Goal: Information Seeking & Learning: Understand process/instructions

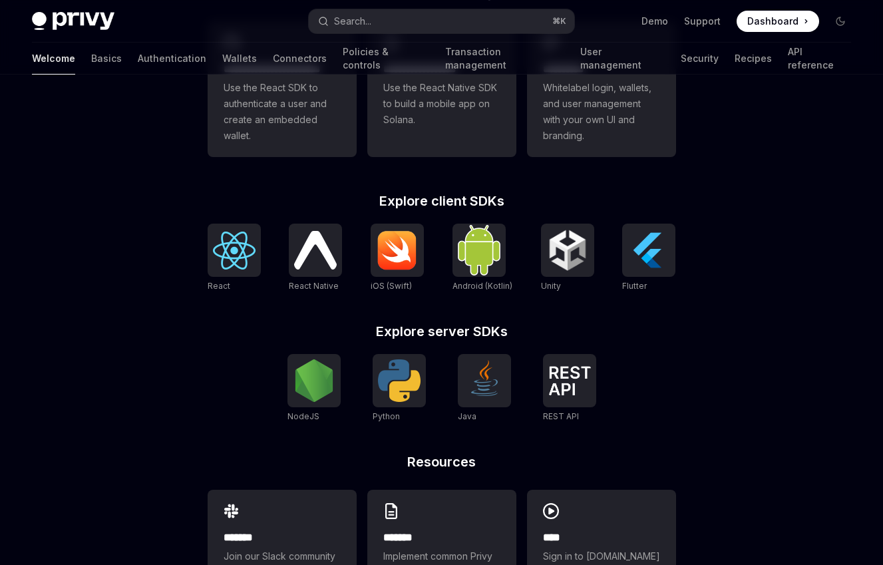
scroll to position [419, 0]
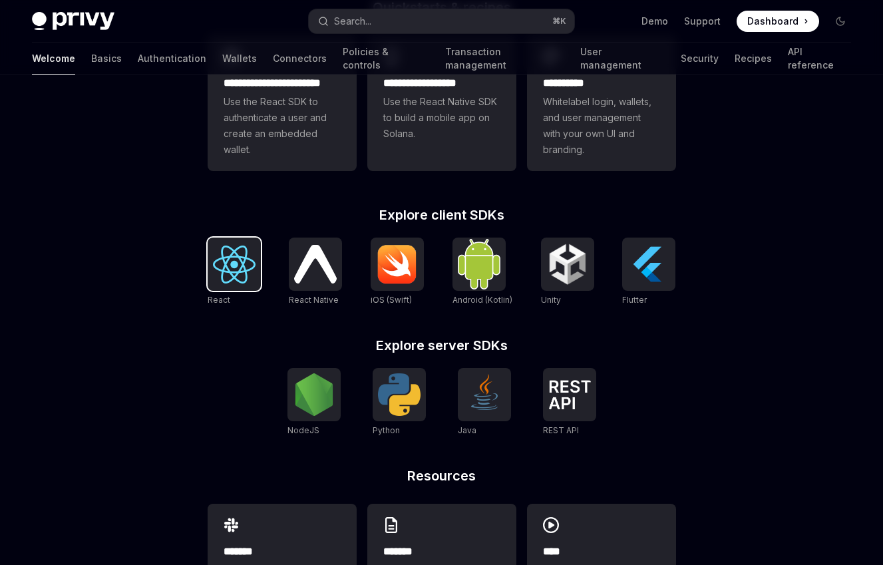
click at [236, 258] on img at bounding box center [234, 265] width 43 height 38
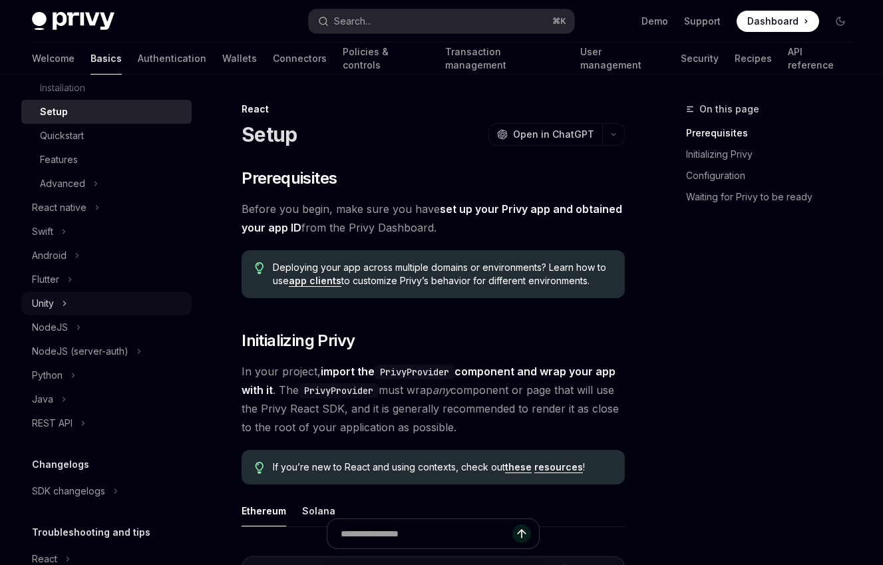
scroll to position [156, 0]
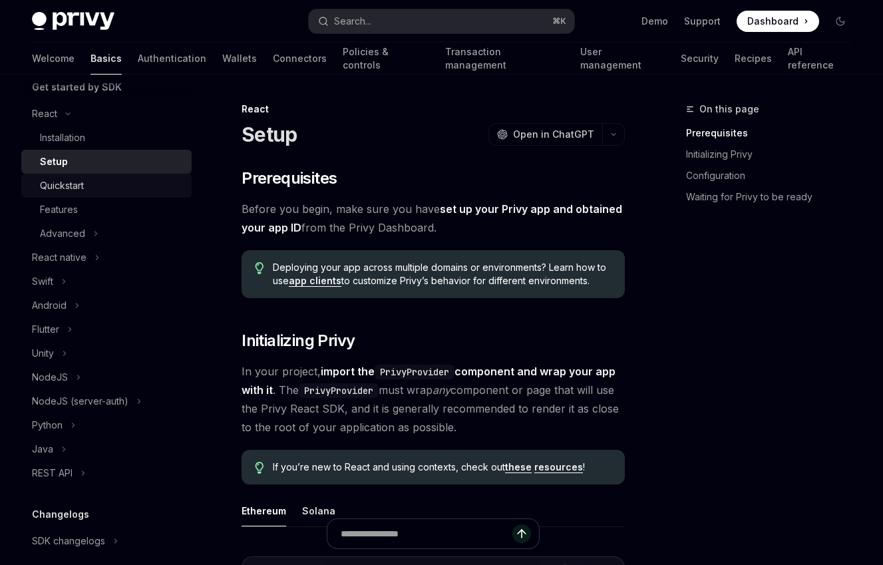
click at [86, 181] on div "Quickstart" at bounding box center [112, 186] width 144 height 16
type textarea "*"
